Goal: Navigation & Orientation: Find specific page/section

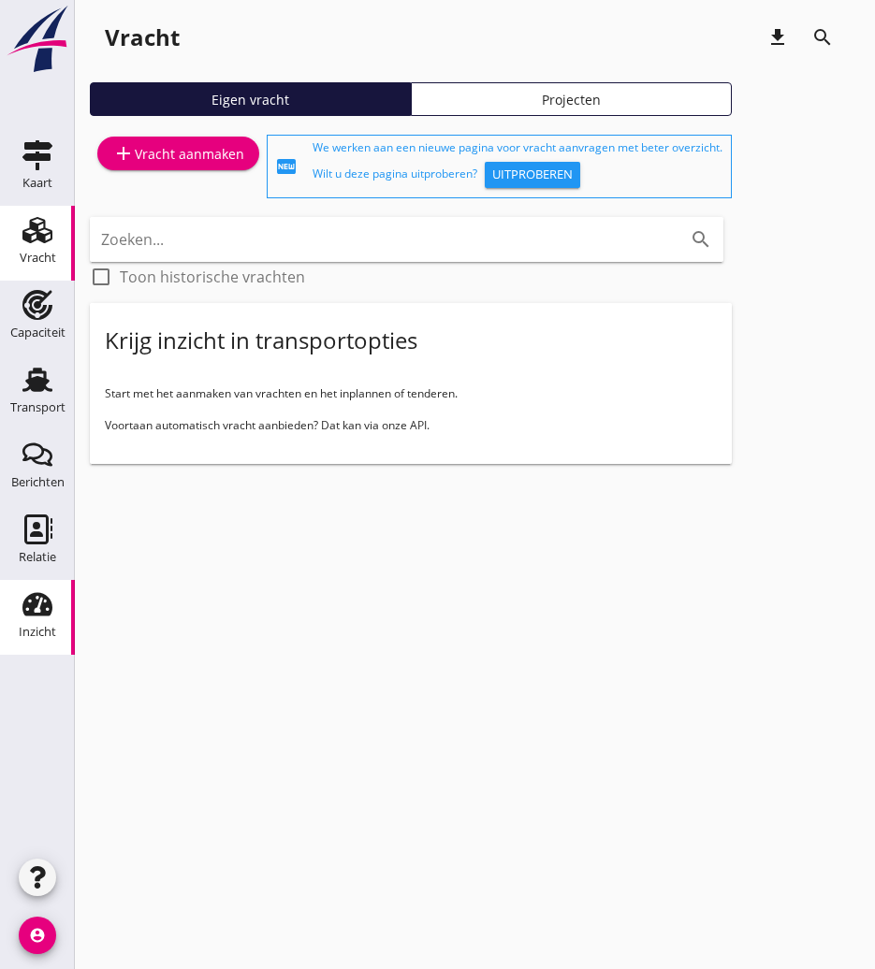
click at [45, 591] on icon "Inzicht" at bounding box center [37, 604] width 30 height 30
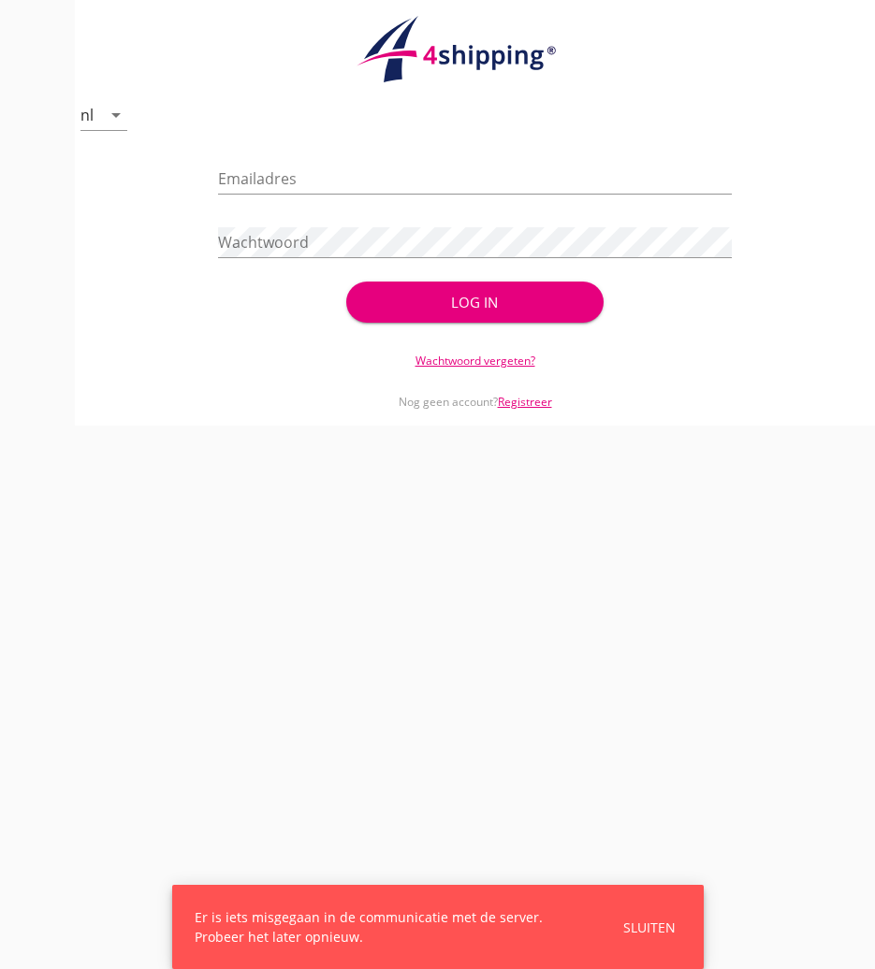
type input "[PERSON_NAME][EMAIL_ADDRESS][DOMAIN_NAME]"
click at [407, 298] on div "Log in" at bounding box center [474, 303] width 196 height 22
